Goal: Task Accomplishment & Management: Manage account settings

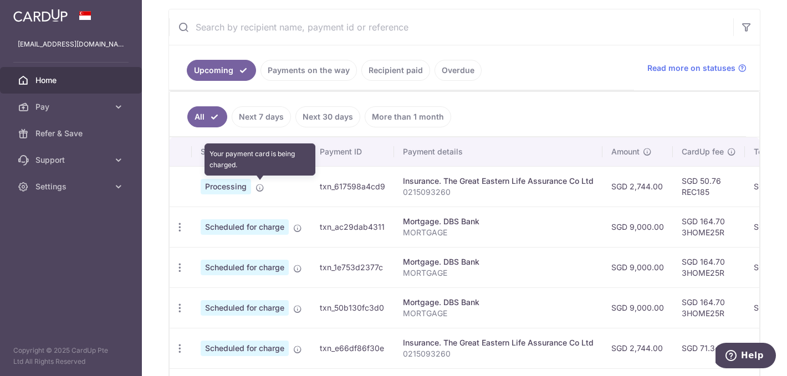
click at [260, 187] on icon at bounding box center [259, 187] width 9 height 9
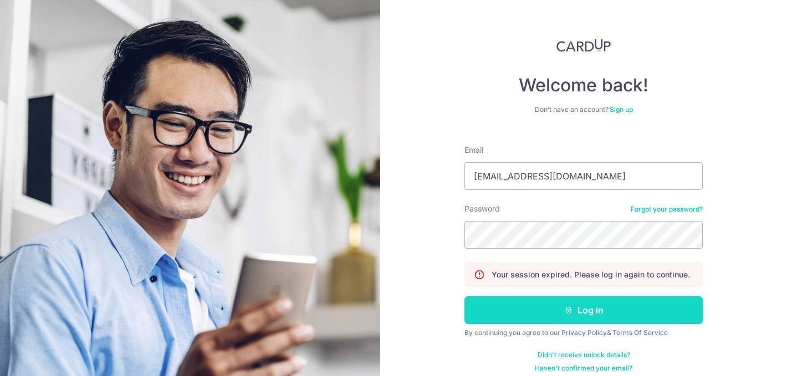
click at [549, 310] on button "Log in" at bounding box center [583, 310] width 238 height 28
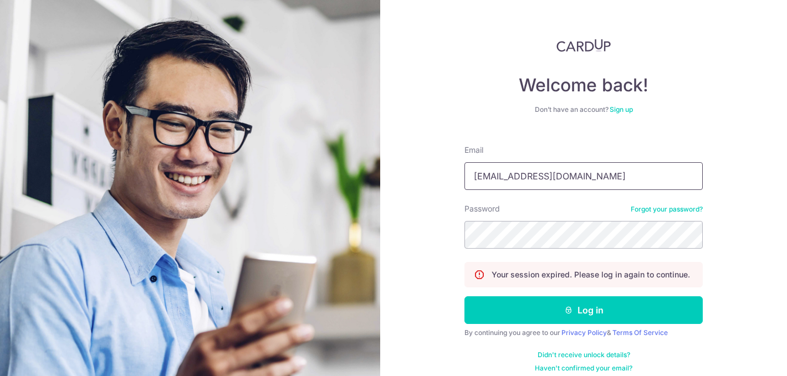
type input "[EMAIL_ADDRESS][DOMAIN_NAME]"
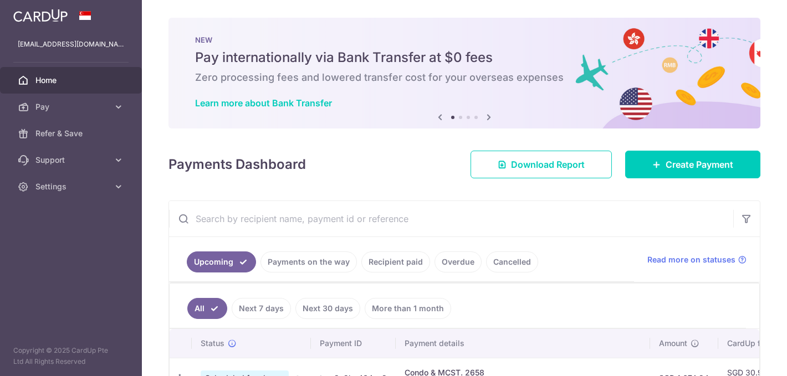
scroll to position [130, 0]
